Goal: Check status: Check status

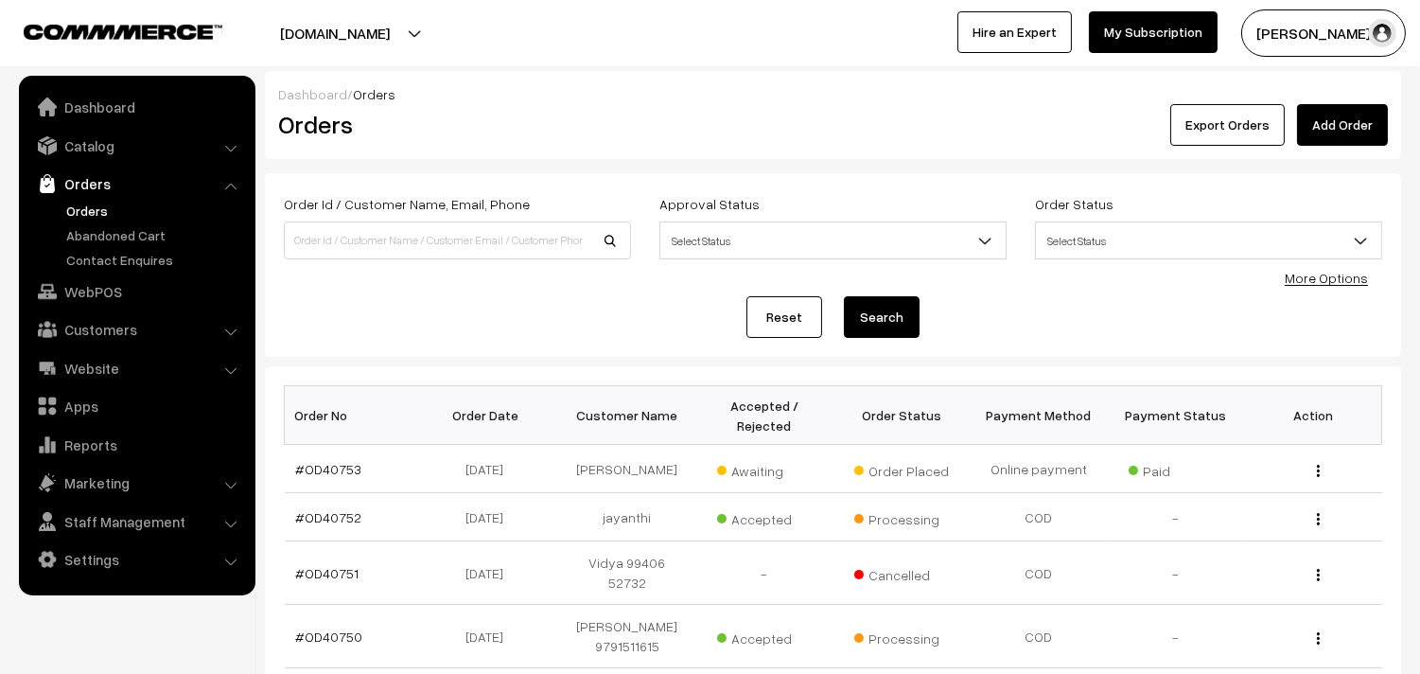
click at [73, 201] on link "Orders" at bounding box center [154, 211] width 187 height 20
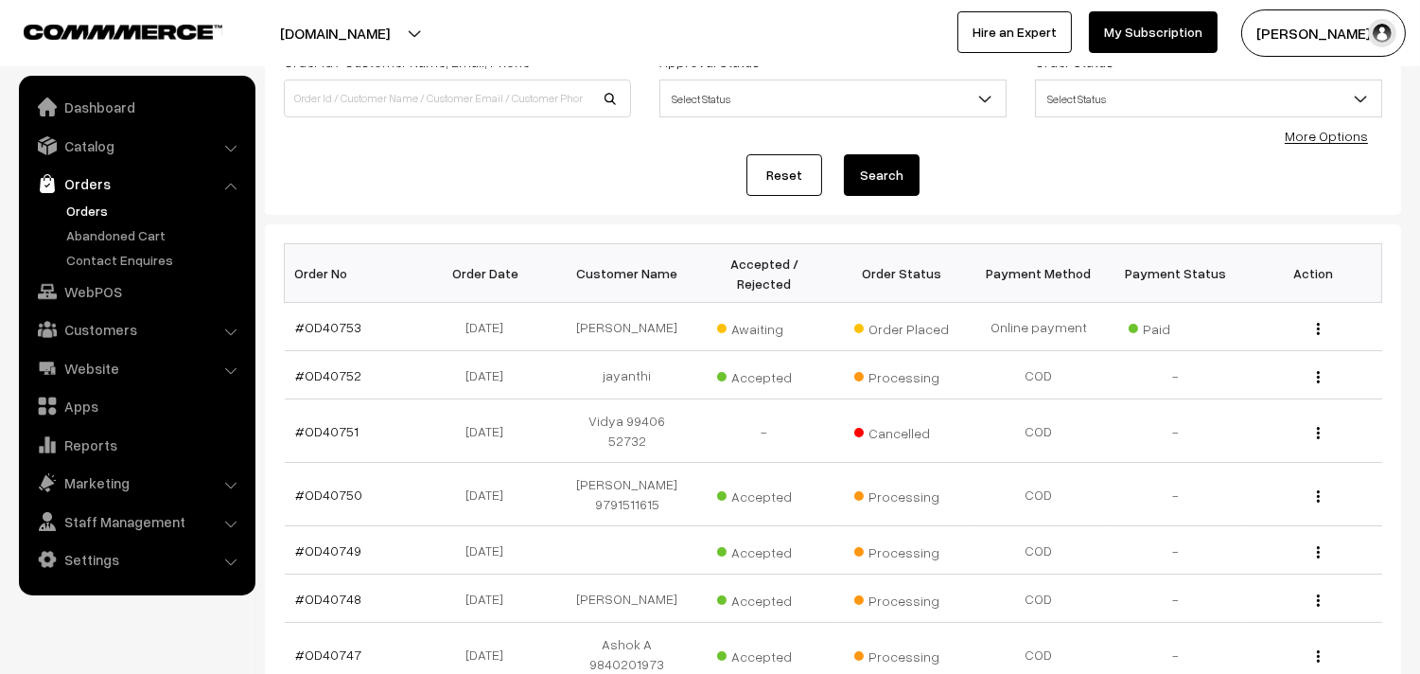
scroll to position [105, 0]
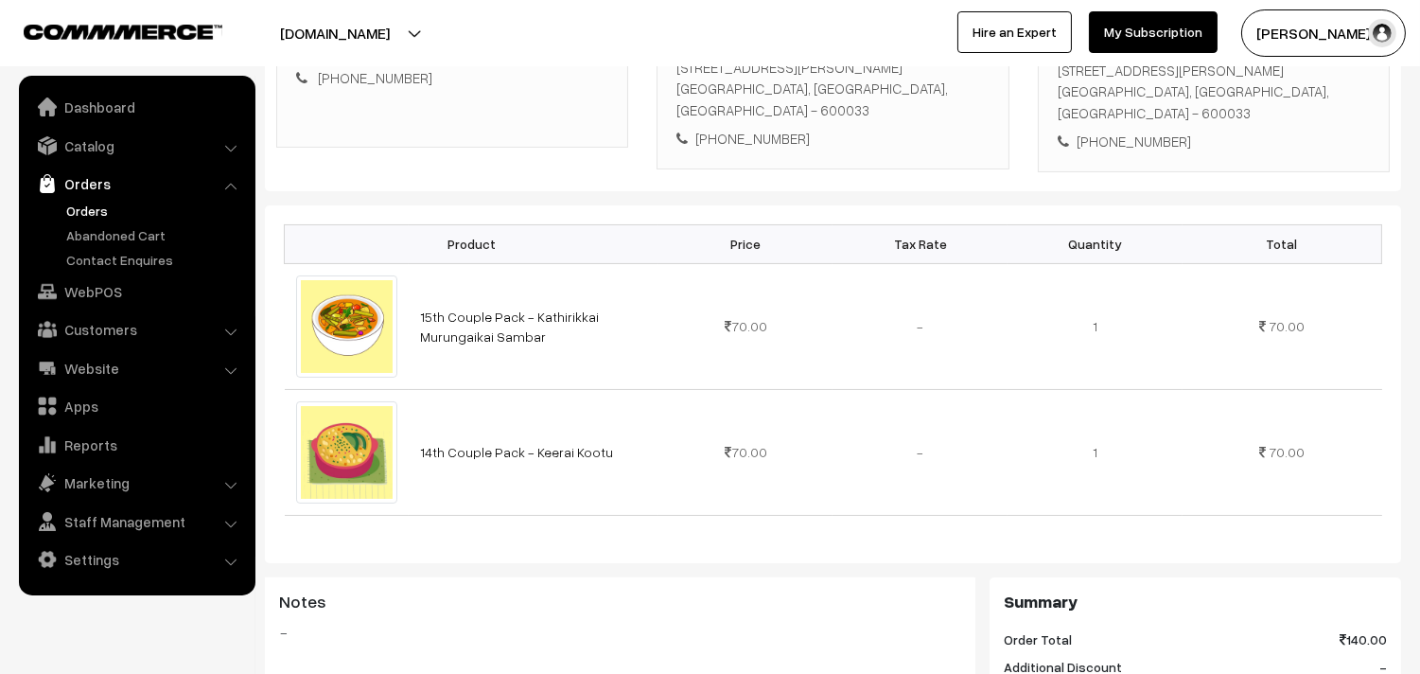
scroll to position [420, 0]
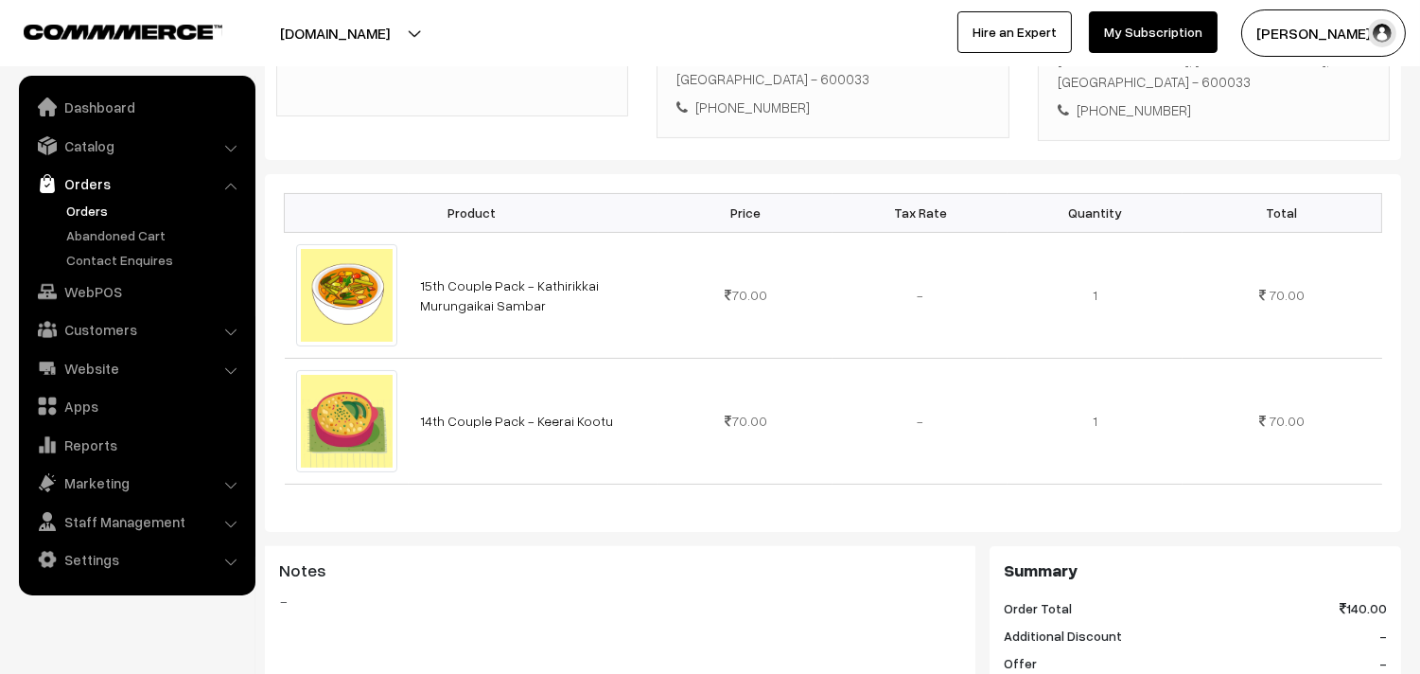
click at [107, 212] on link "Orders" at bounding box center [154, 211] width 187 height 20
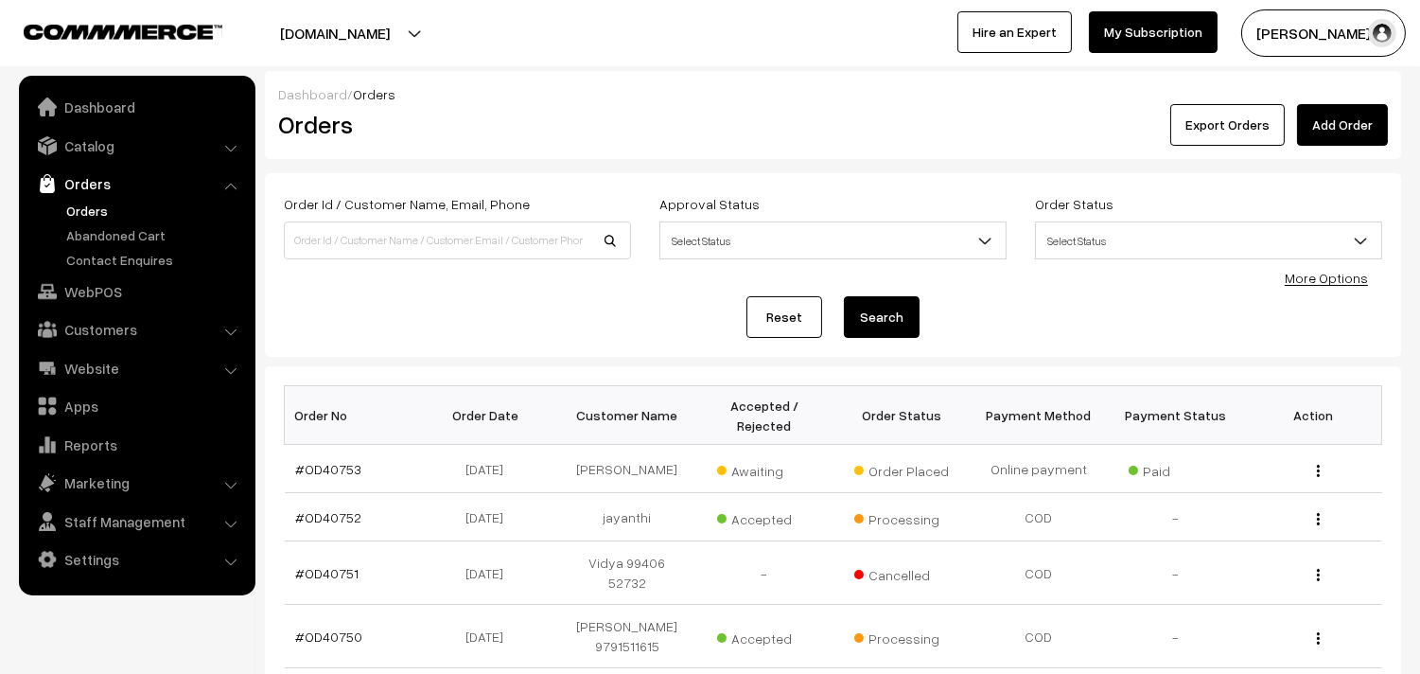
click at [100, 208] on link "Orders" at bounding box center [154, 211] width 187 height 20
click at [100, 209] on link "Orders" at bounding box center [154, 211] width 187 height 20
